Goal: Task Accomplishment & Management: Use online tool/utility

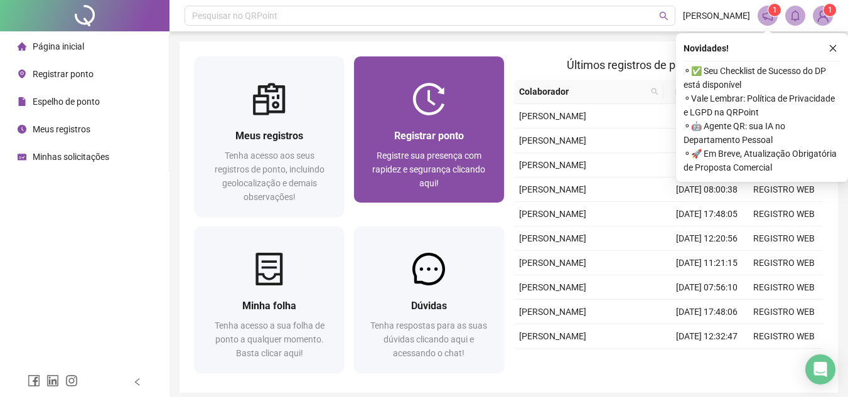
click at [487, 121] on div "Registrar ponto Registre sua presença com rapidez e segurança clicando aqui!" at bounding box center [428, 159] width 149 height 87
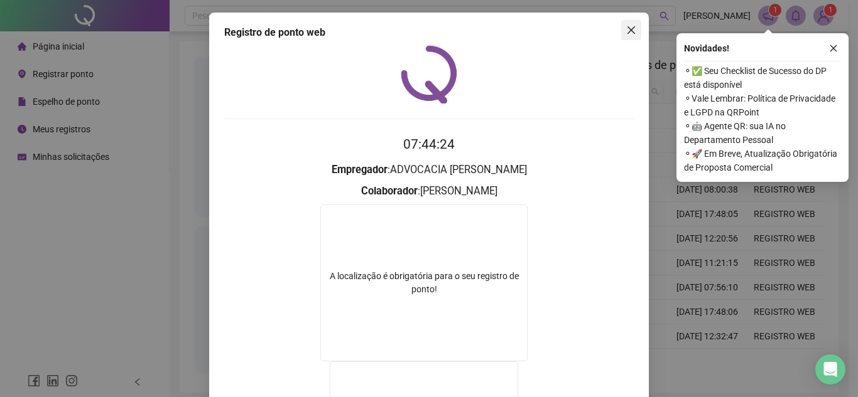
click at [627, 29] on icon "close" at bounding box center [631, 30] width 8 height 8
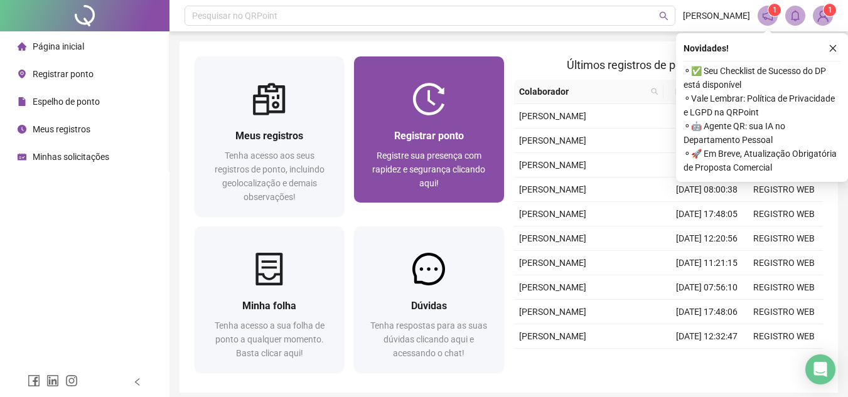
click at [468, 127] on div "Registrar ponto Registre sua presença com rapidez e segurança clicando aqui!" at bounding box center [428, 159] width 149 height 87
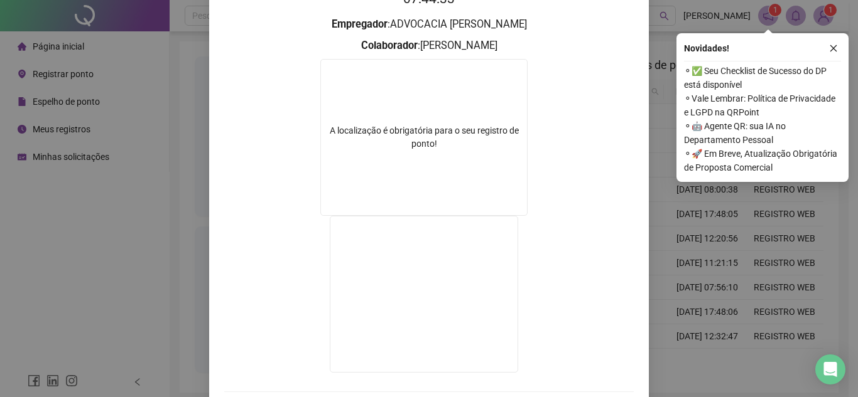
scroll to position [20, 0]
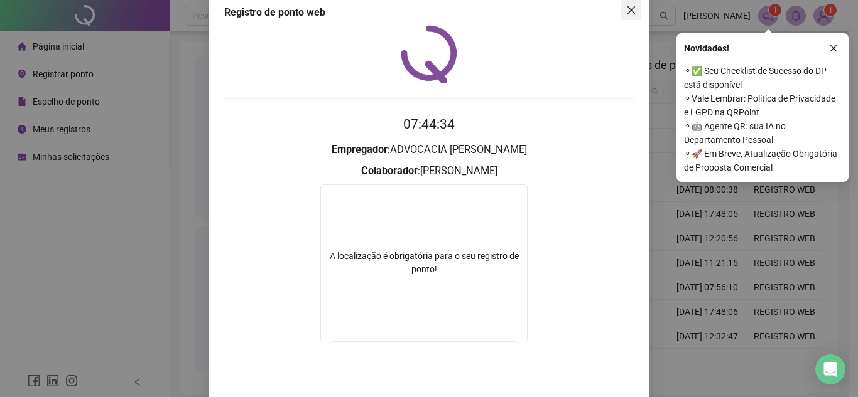
click at [625, 15] on button "Close" at bounding box center [631, 10] width 20 height 20
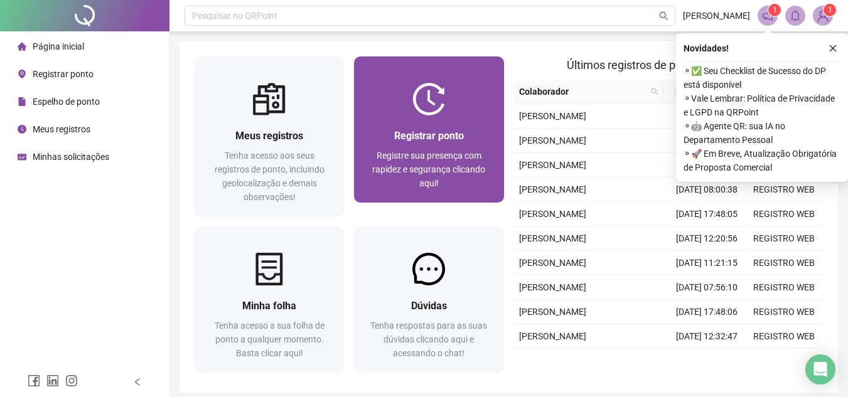
click at [455, 123] on div "Registrar ponto Registre sua presença com rapidez e segurança clicando aqui!" at bounding box center [428, 159] width 149 height 87
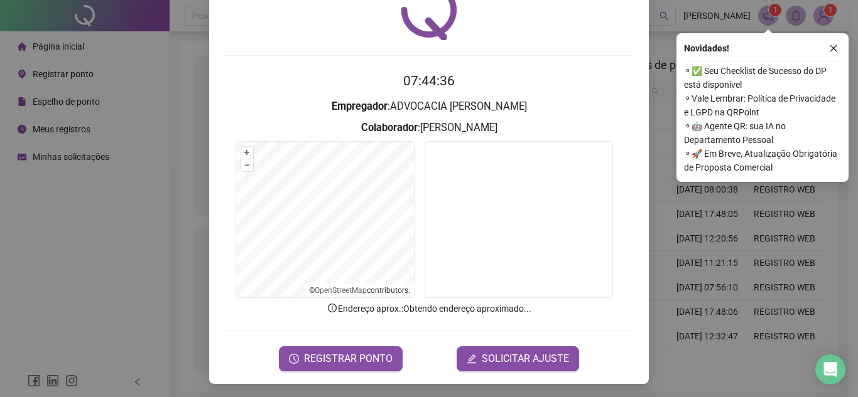
scroll to position [65, 0]
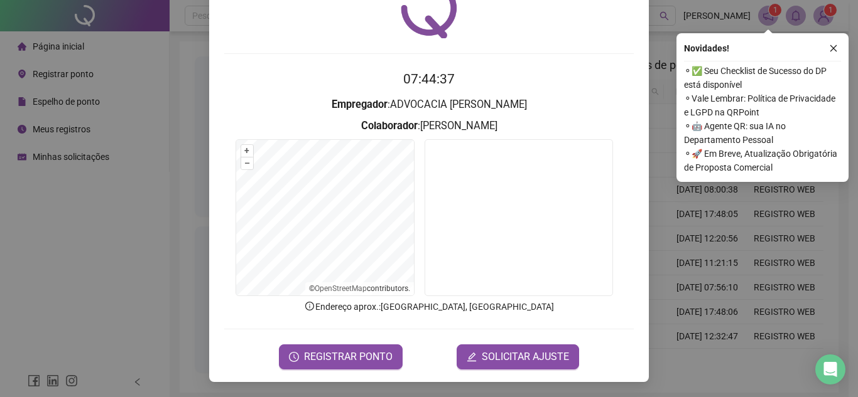
click at [382, 326] on form "07:44:37 Empregador : ADVOCACIA DE CARVALHO Colaborador : ISADORA SILVA PEDRO +…" at bounding box center [428, 219] width 409 height 300
click at [360, 353] on span "REGISTRAR PONTO" at bounding box center [348, 357] width 89 height 15
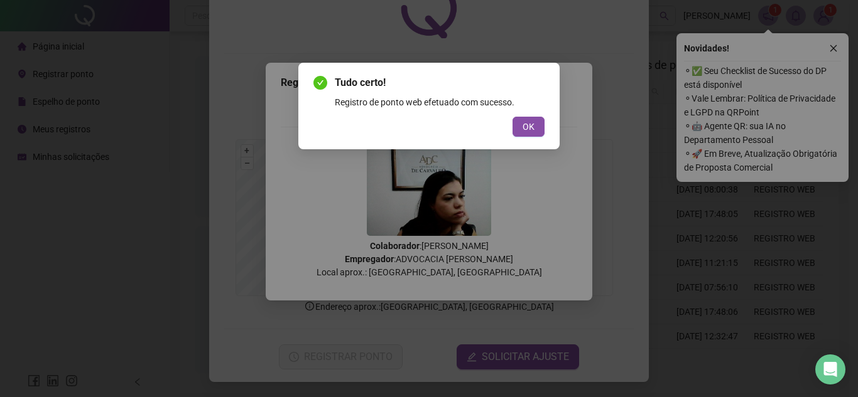
click at [520, 132] on button "OK" at bounding box center [528, 127] width 32 height 20
